Goal: Navigation & Orientation: Find specific page/section

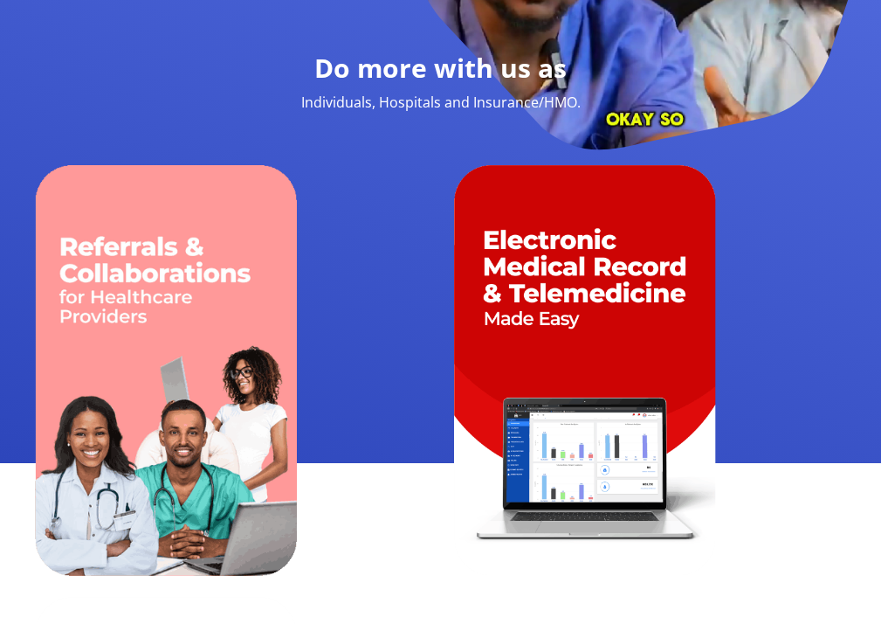
scroll to position [1715, 0]
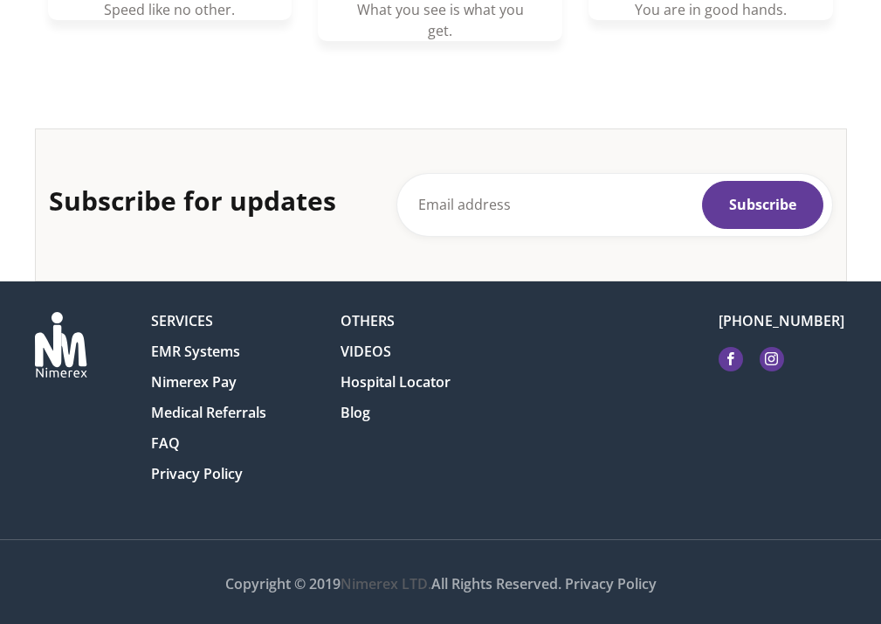
click at [35, 312] on img at bounding box center [61, 345] width 52 height 66
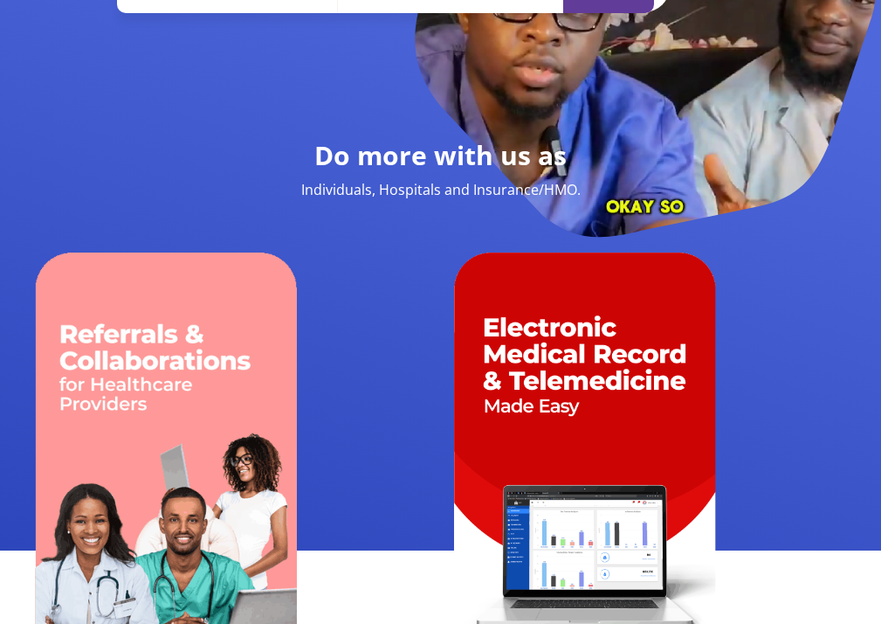
scroll to position [1744, 0]
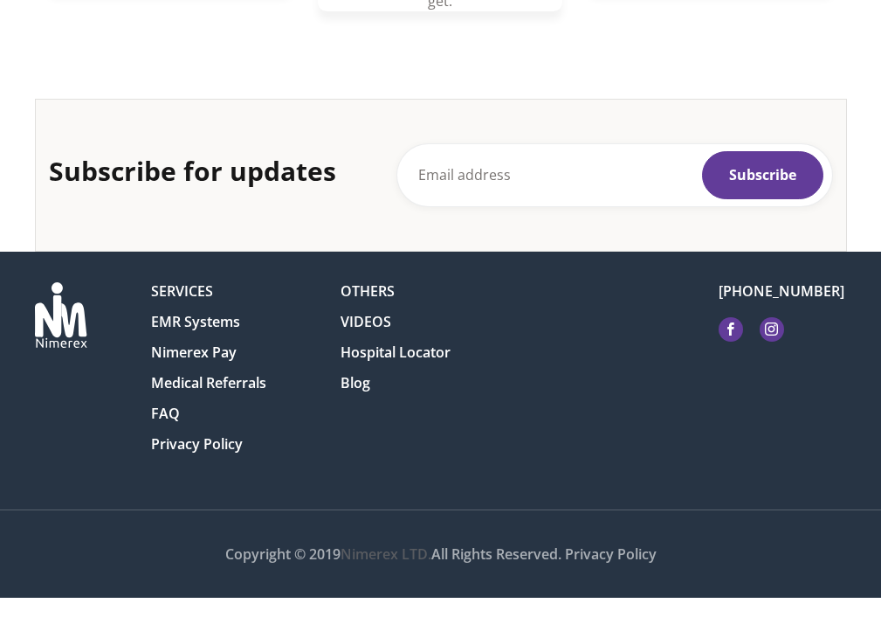
click at [377, 352] on link "Hospital Locator" at bounding box center [396, 351] width 110 height 17
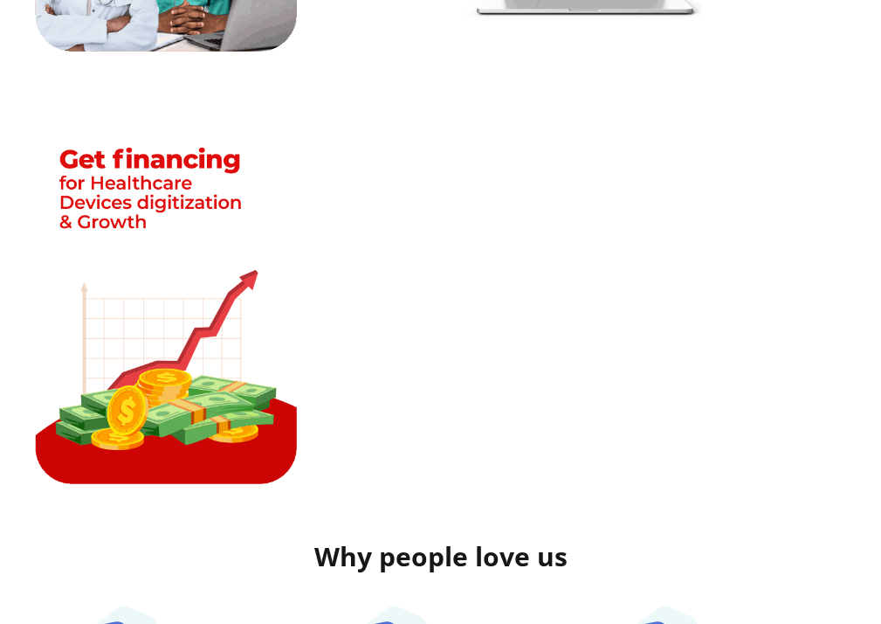
scroll to position [1744, 0]
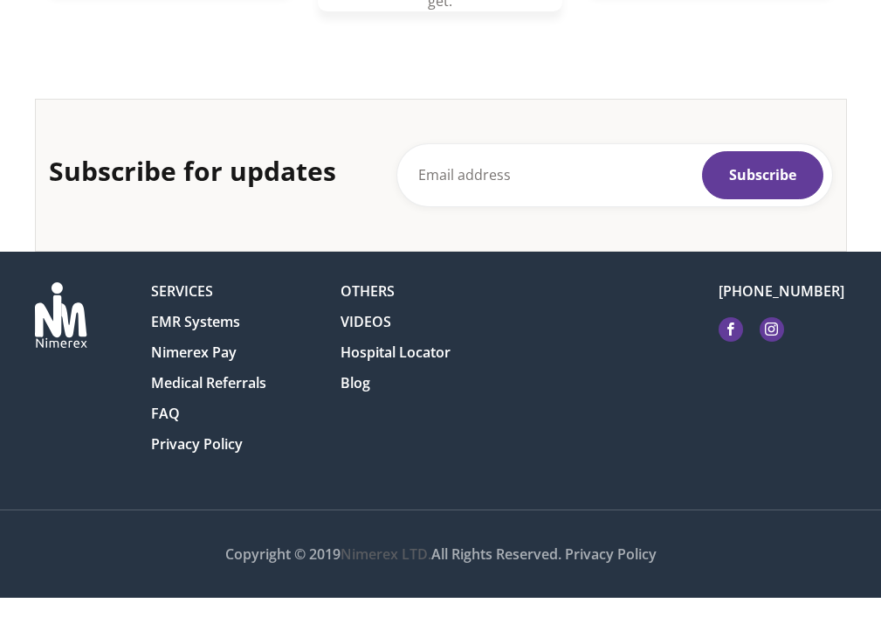
click at [182, 444] on link "Privacy Policy" at bounding box center [197, 443] width 92 height 17
